Goal: Find contact information: Find contact information

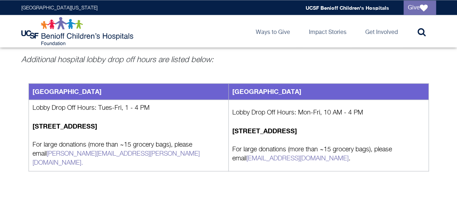
scroll to position [701, 0]
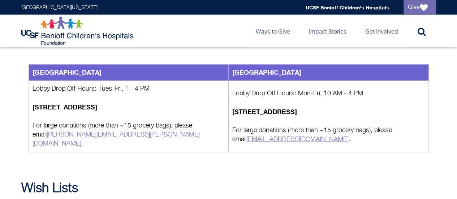
click at [260, 136] on link "Childlifeservices@ucsf.edu" at bounding box center [297, 139] width 102 height 6
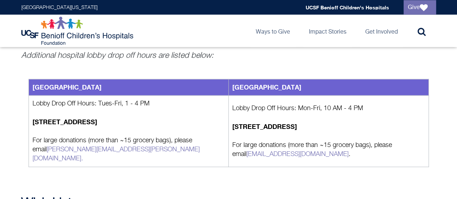
scroll to position [687, 0]
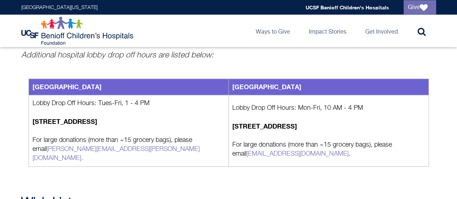
click at [239, 122] on strong "1975 4th St, San Francisco, CA 94158" at bounding box center [264, 126] width 65 height 8
click at [297, 122] on strong "1975 4th St, San Francisco, CA 94158" at bounding box center [264, 126] width 65 height 8
copy strong "1975 4th St, San Francisco, CA 94158"
